Goal: Information Seeking & Learning: Learn about a topic

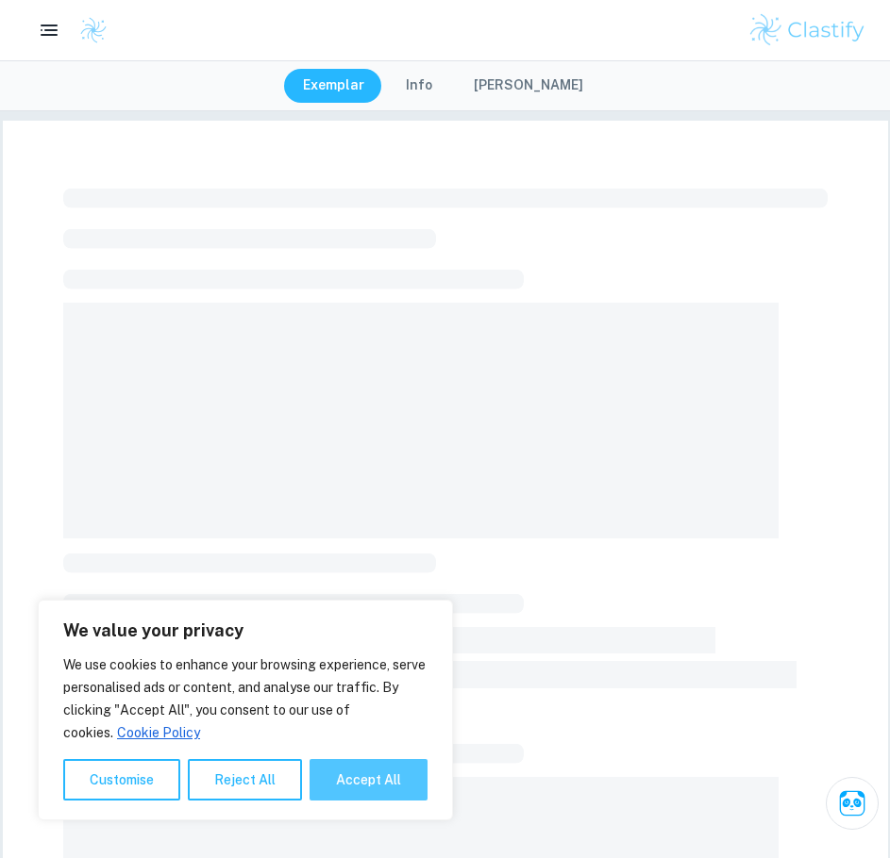
click at [399, 775] on button "Accept All" at bounding box center [368, 780] width 118 height 42
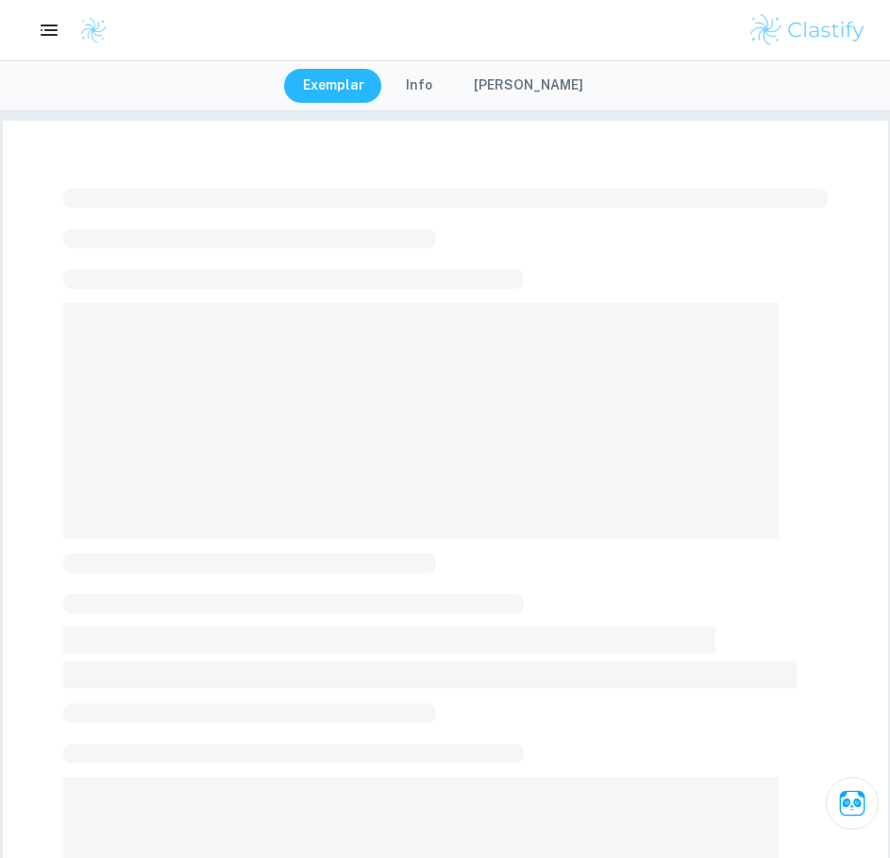
click at [376, 774] on div at bounding box center [445, 733] width 764 height 1104
checkbox input "true"
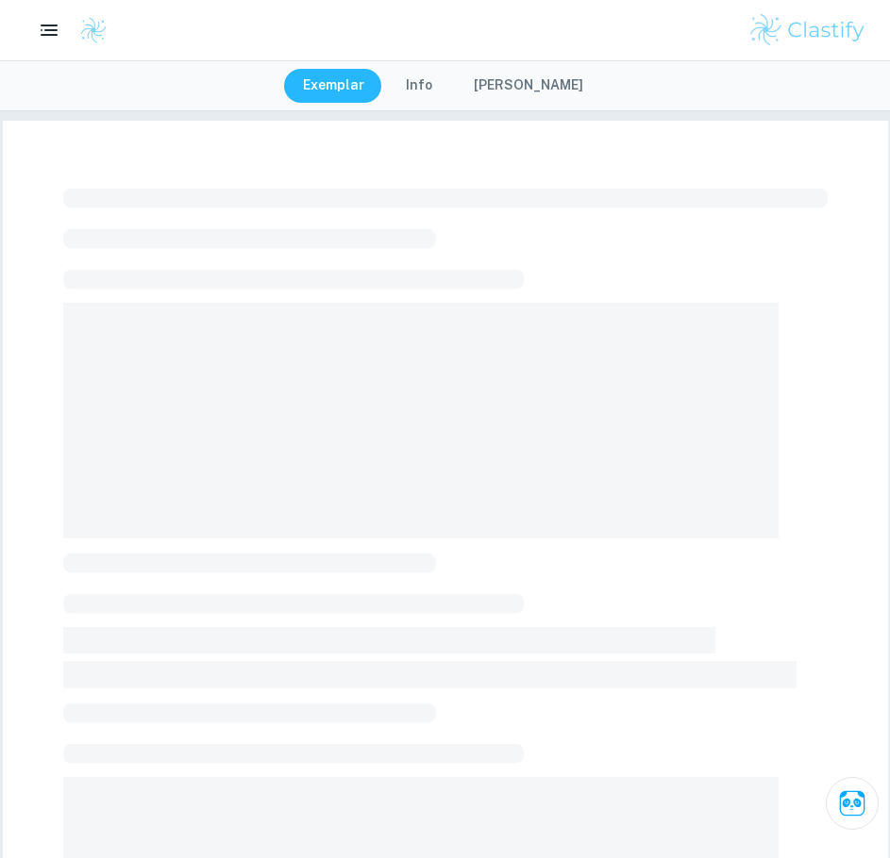
checkbox input "true"
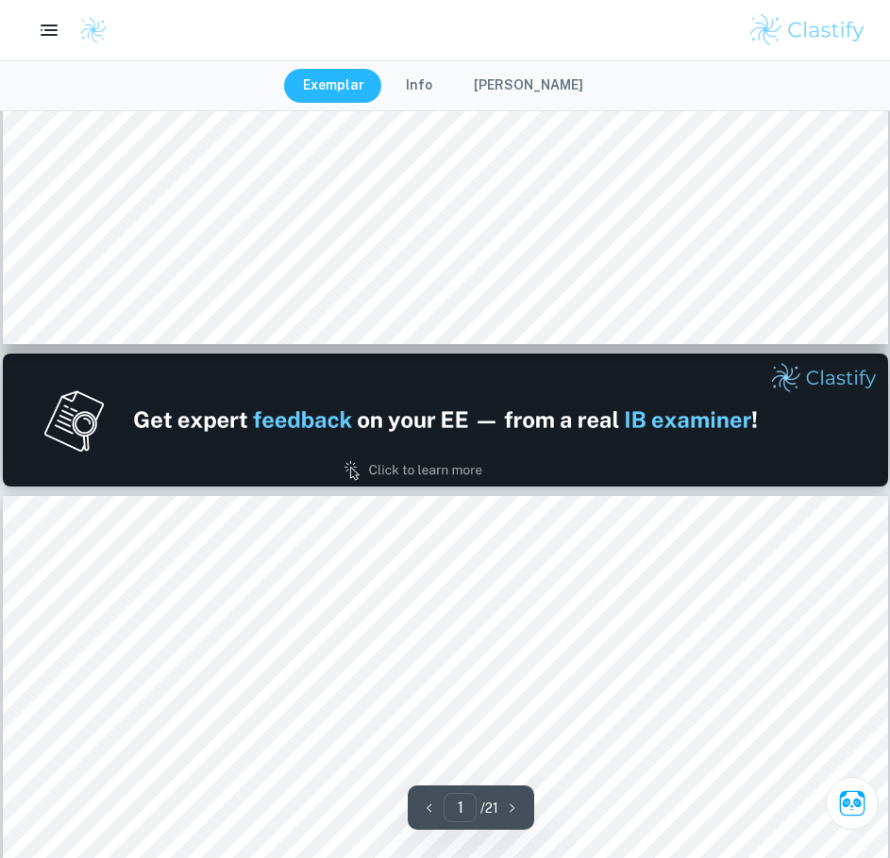
type input "2"
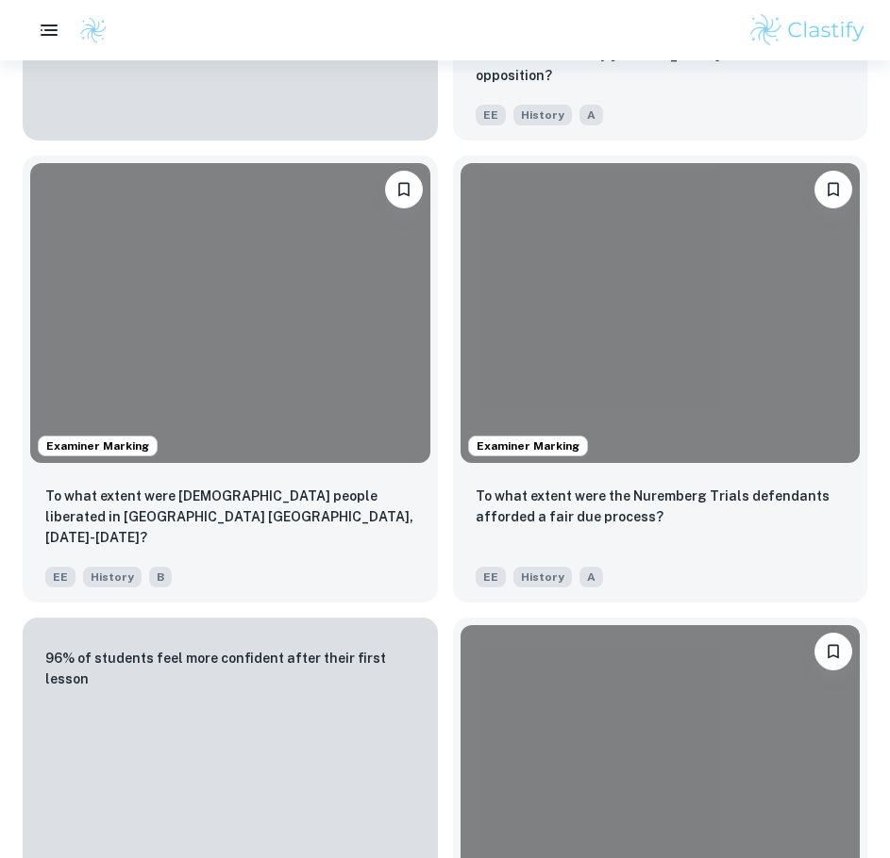
scroll to position [376, 0]
